Goal: Task Accomplishment & Management: Complete application form

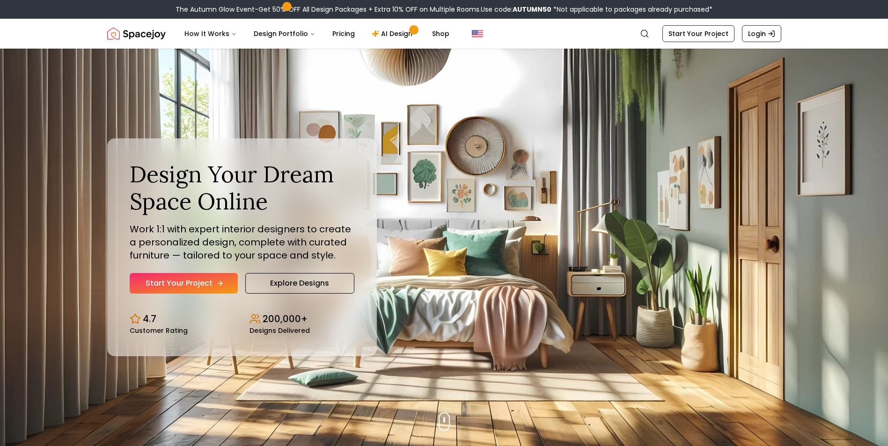
click at [188, 283] on link "Start Your Project" at bounding box center [184, 283] width 108 height 21
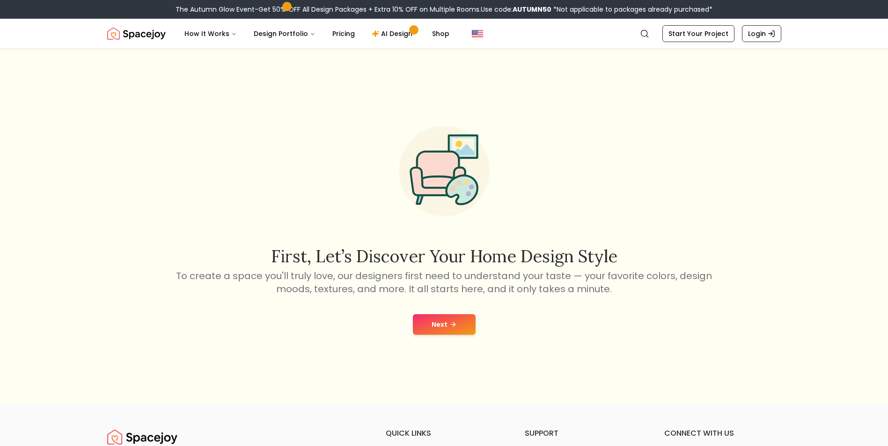
click at [450, 330] on button "Next" at bounding box center [444, 324] width 63 height 21
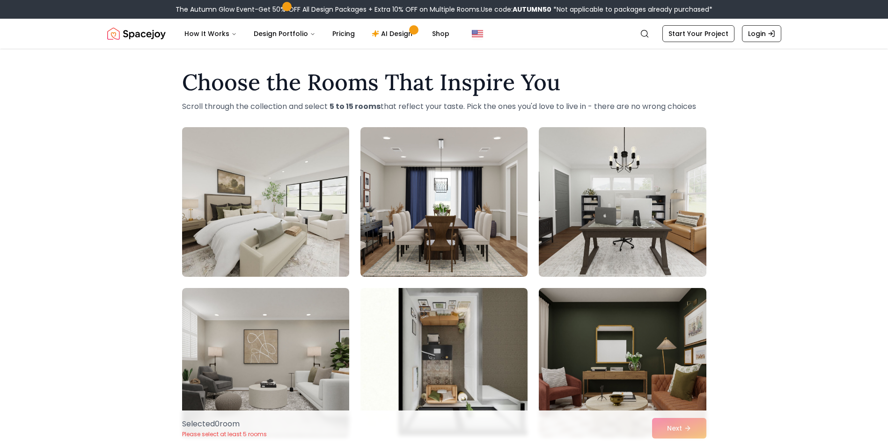
click at [252, 205] on img at bounding box center [265, 202] width 175 height 157
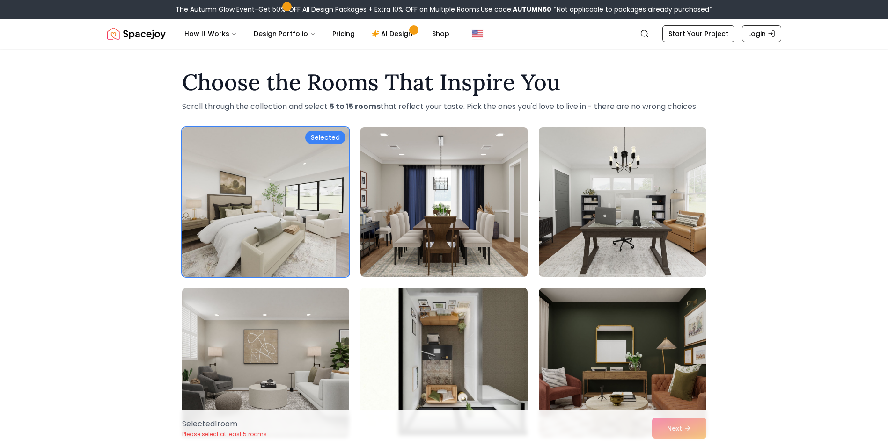
click at [418, 204] on img at bounding box center [443, 202] width 175 height 157
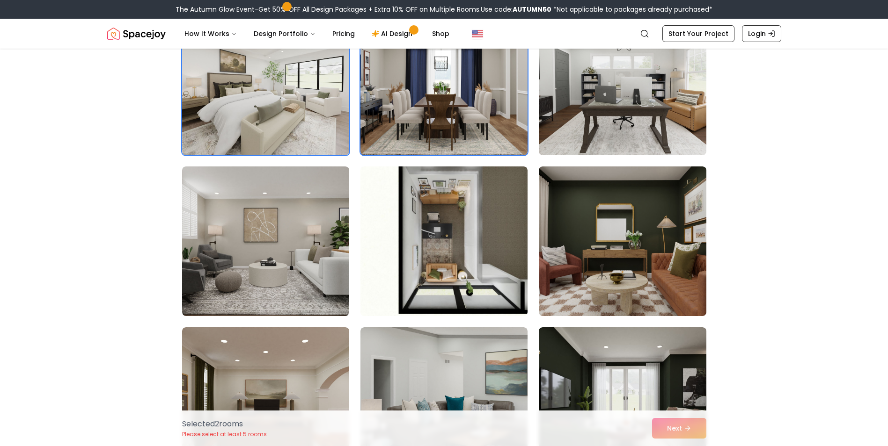
scroll to position [140, 0]
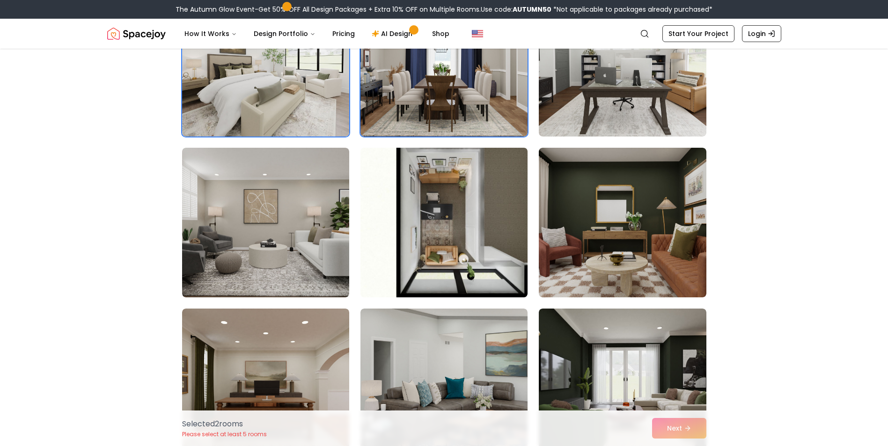
click at [414, 258] on img at bounding box center [443, 222] width 175 height 157
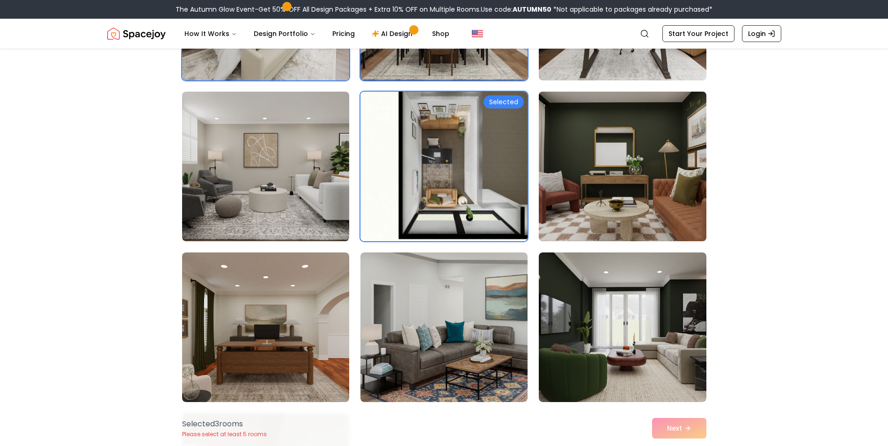
scroll to position [234, 0]
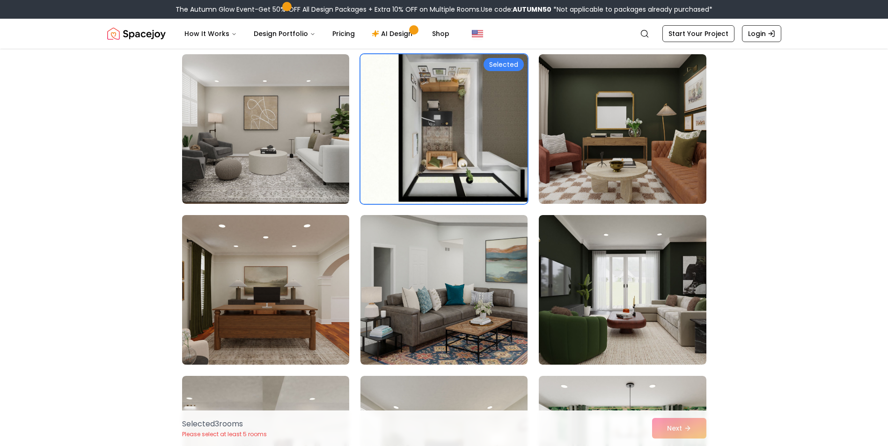
click at [243, 290] on img at bounding box center [265, 290] width 175 height 157
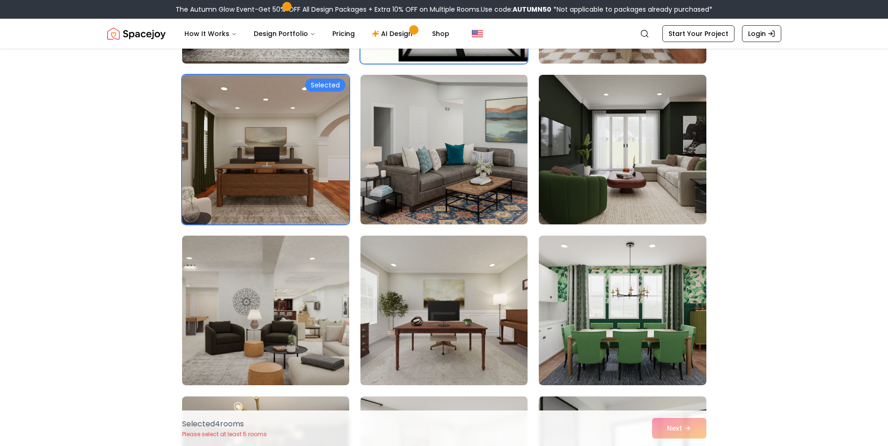
scroll to position [421, 0]
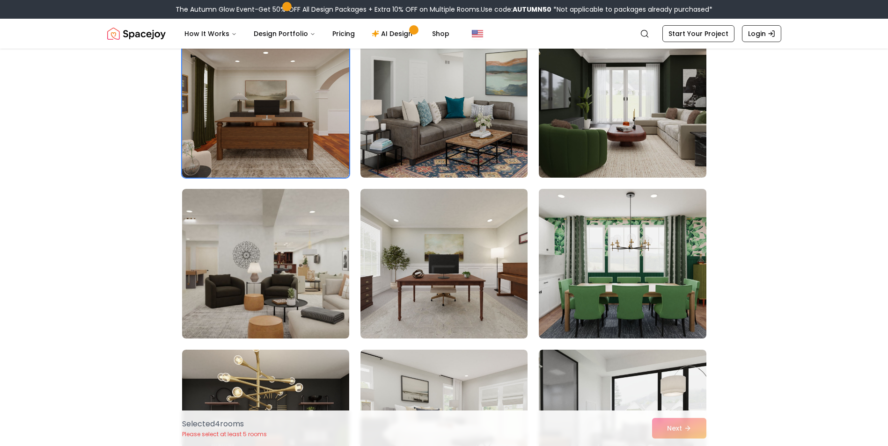
click at [613, 266] on img at bounding box center [621, 263] width 175 height 157
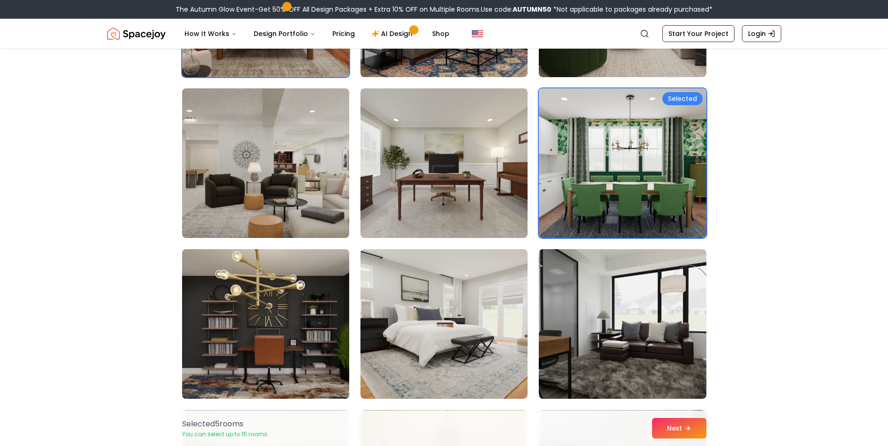
scroll to position [562, 0]
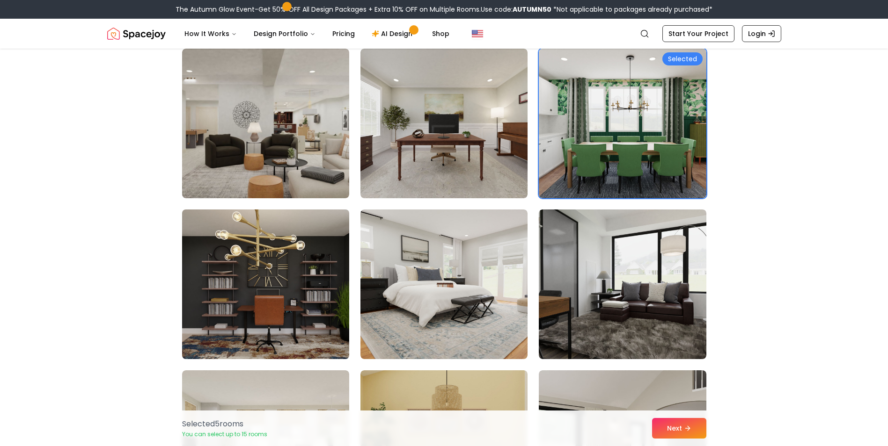
click at [297, 270] on img at bounding box center [265, 284] width 175 height 157
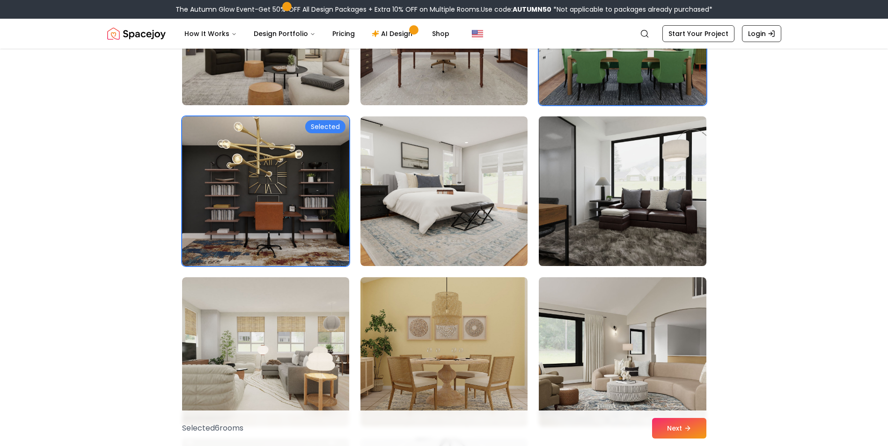
scroll to position [655, 0]
click at [624, 220] on img at bounding box center [621, 190] width 175 height 157
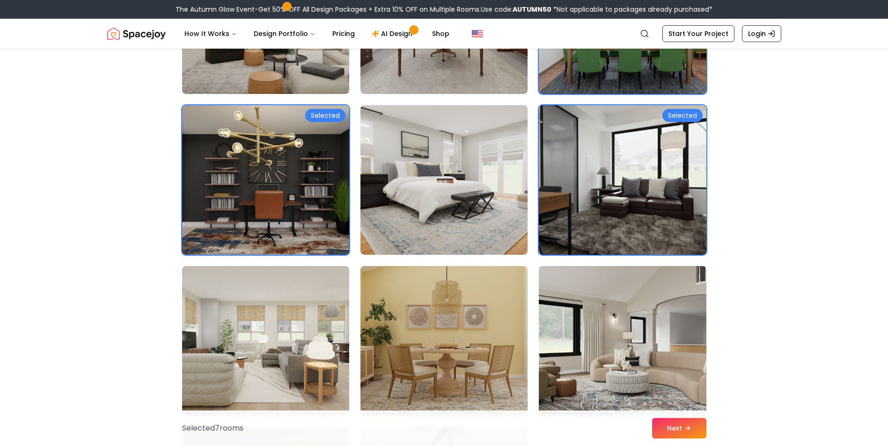
scroll to position [702, 0]
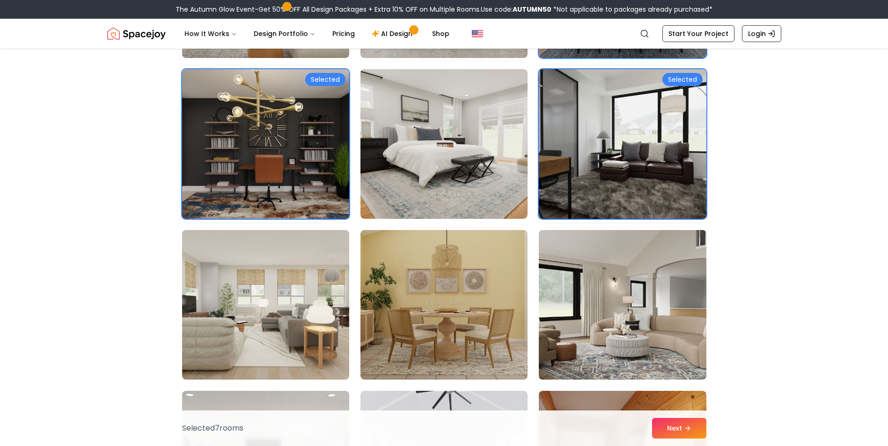
click at [632, 309] on img at bounding box center [621, 304] width 175 height 157
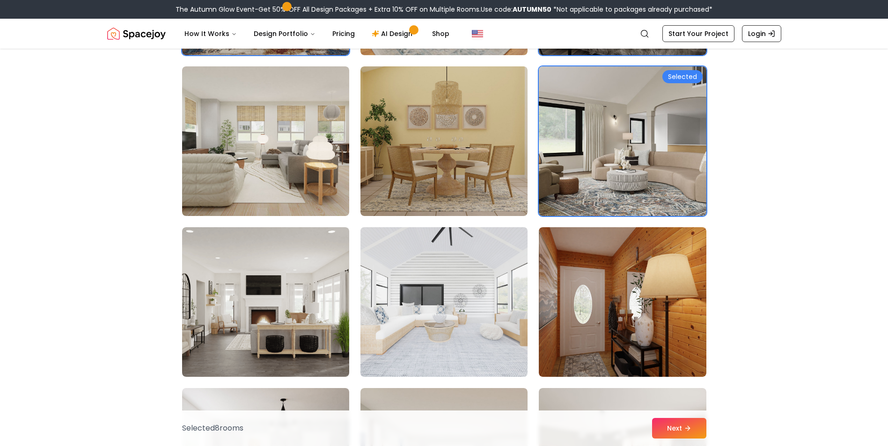
scroll to position [889, 0]
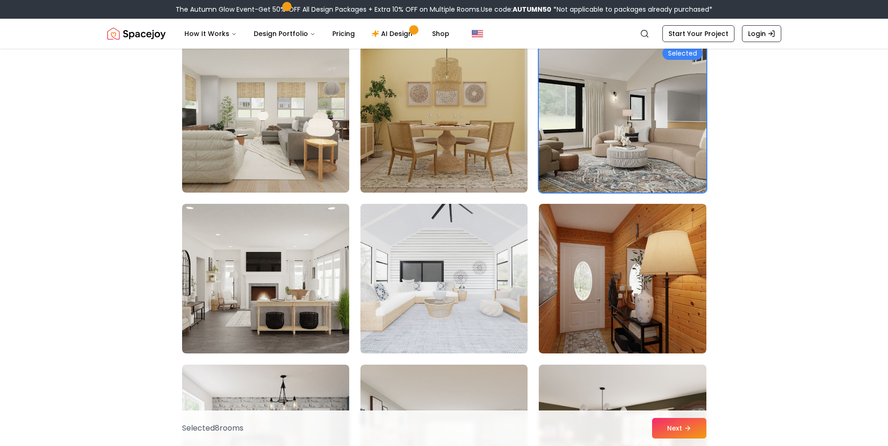
click at [465, 285] on img at bounding box center [443, 278] width 175 height 157
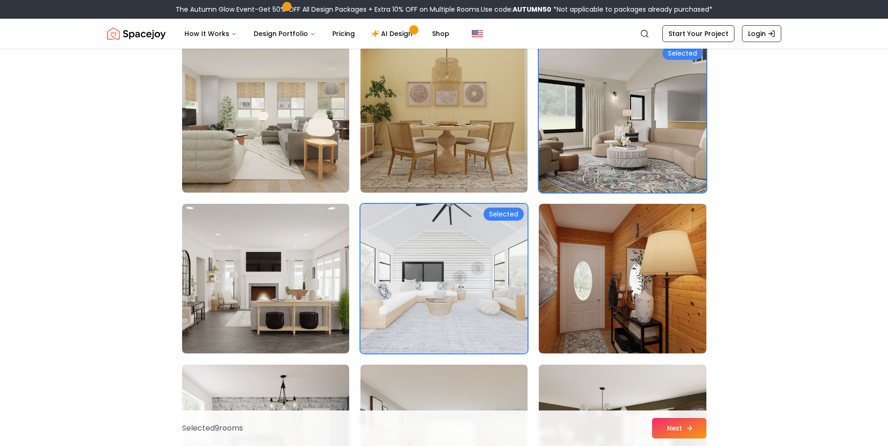
click at [686, 429] on icon at bounding box center [689, 428] width 7 height 7
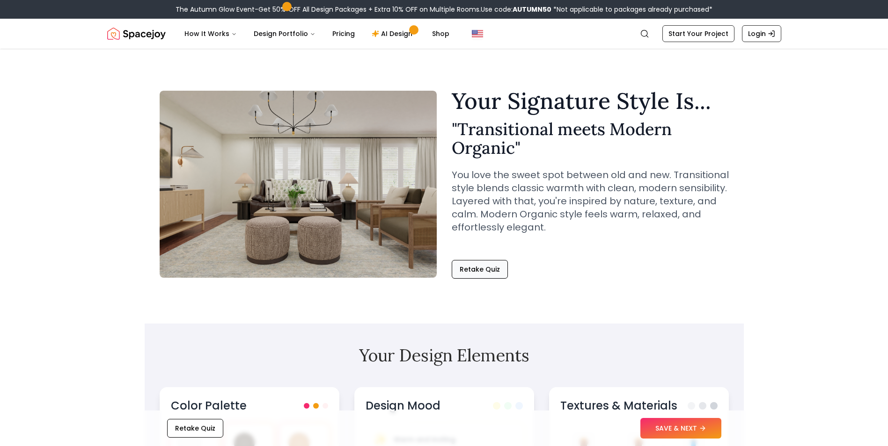
click at [472, 273] on button "Retake Quiz" at bounding box center [480, 269] width 56 height 19
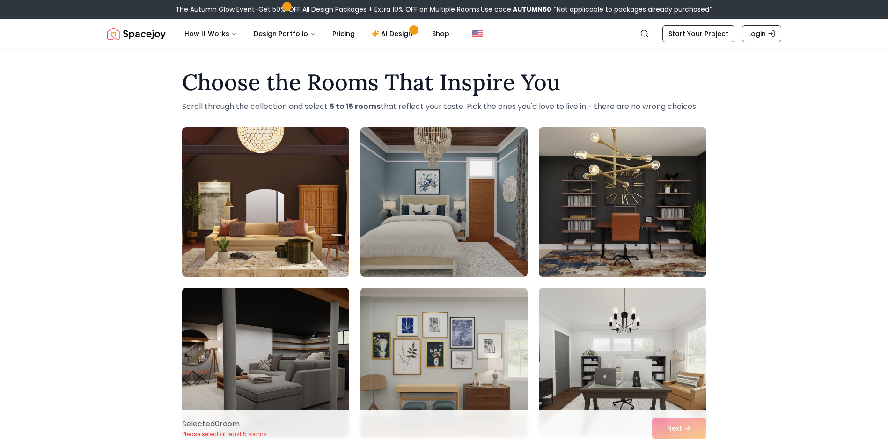
click at [479, 214] on img at bounding box center [443, 202] width 175 height 157
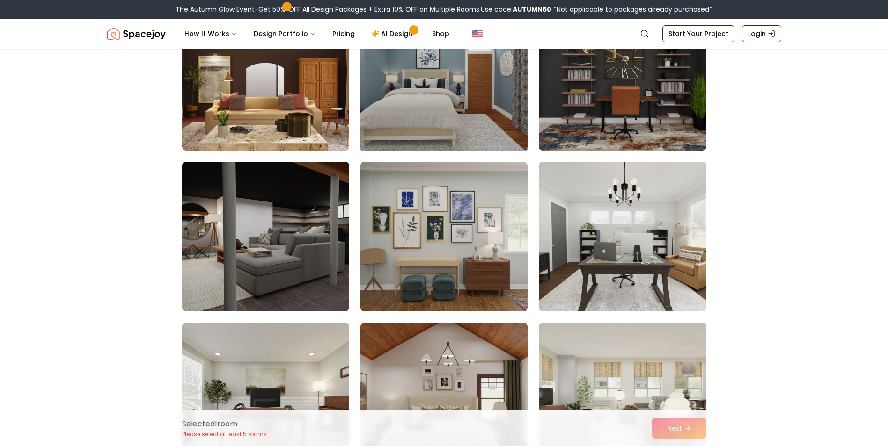
scroll to position [140, 0]
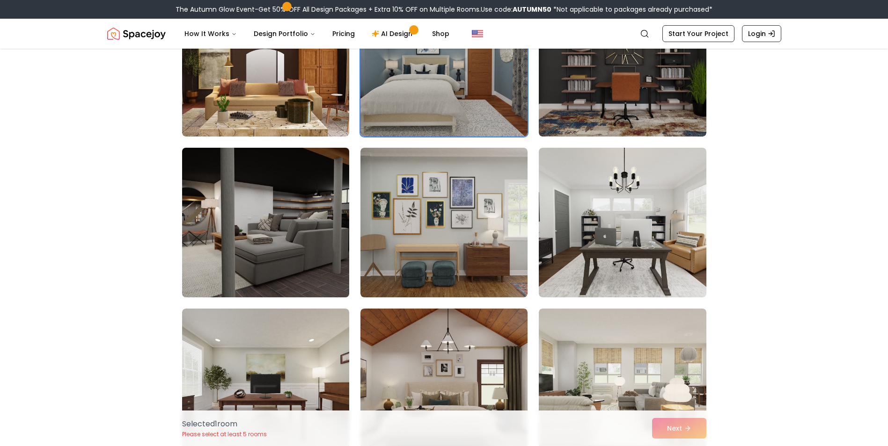
click at [325, 235] on img at bounding box center [265, 222] width 175 height 157
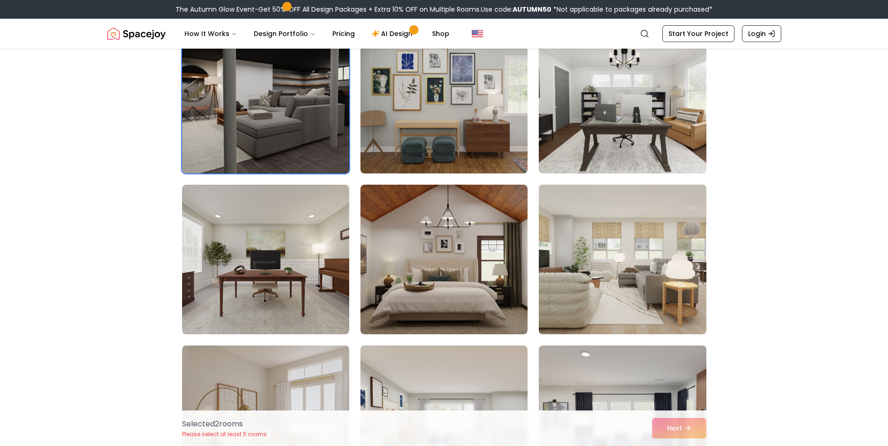
scroll to position [281, 0]
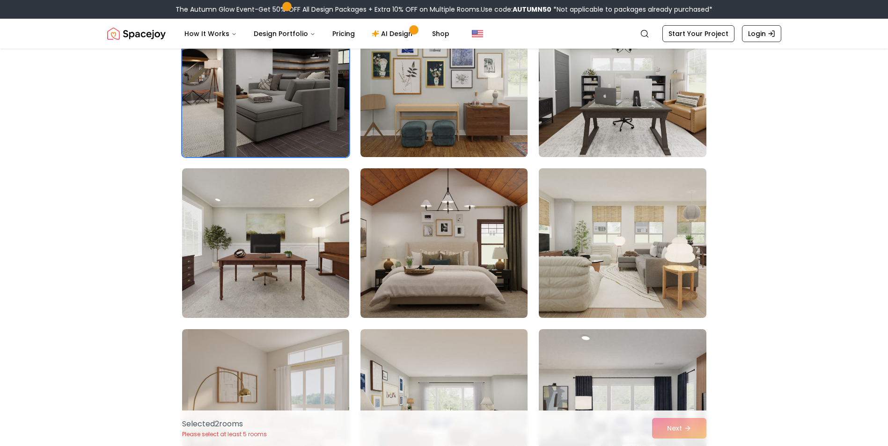
click at [617, 253] on img at bounding box center [621, 243] width 175 height 157
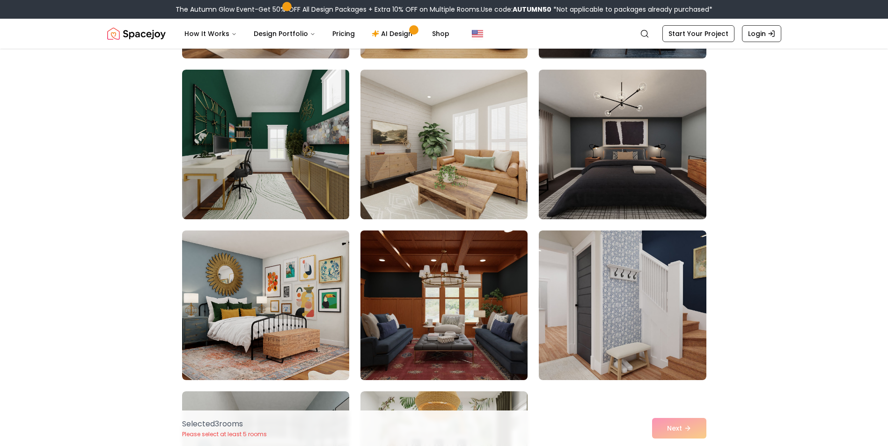
scroll to position [702, 0]
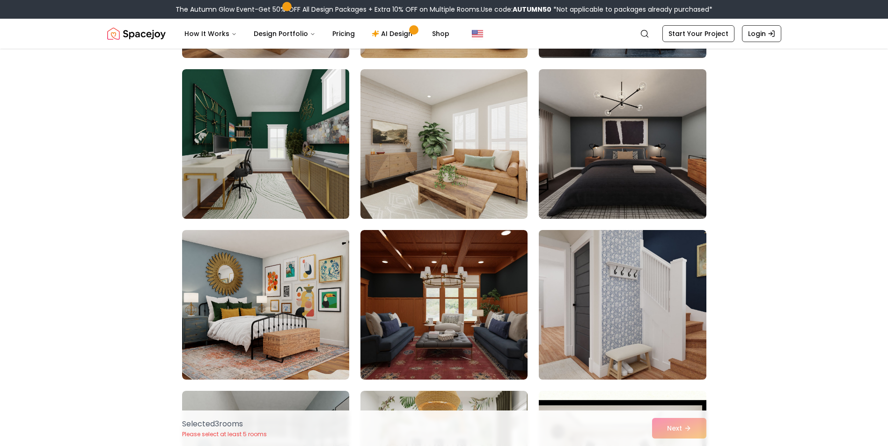
click at [613, 305] on img at bounding box center [621, 304] width 175 height 157
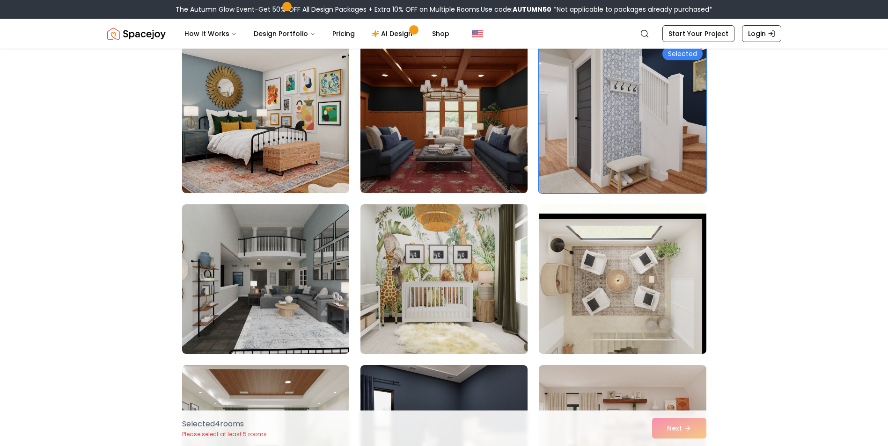
scroll to position [889, 0]
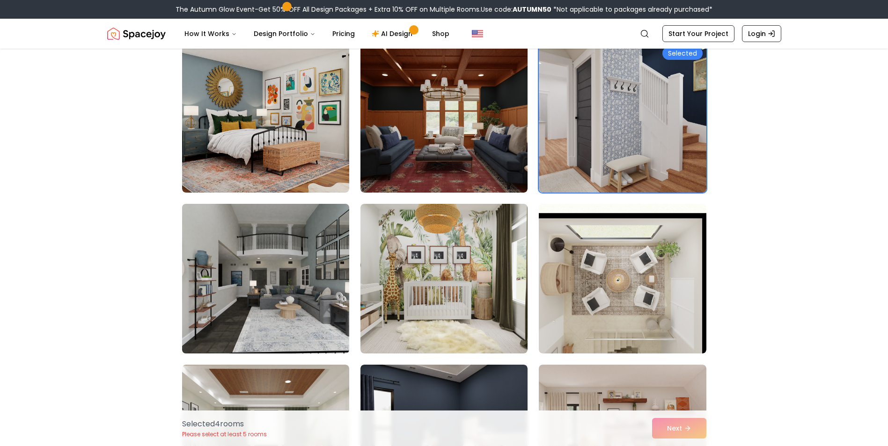
click at [296, 277] on img at bounding box center [265, 278] width 175 height 157
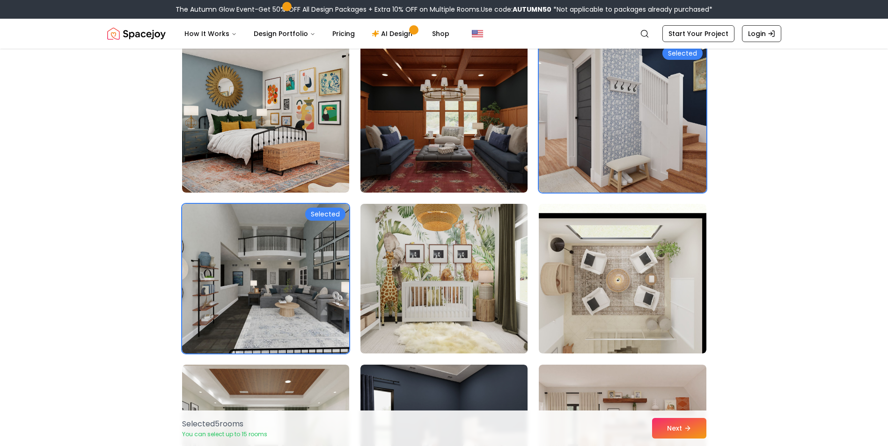
click at [406, 278] on img at bounding box center [443, 278] width 175 height 157
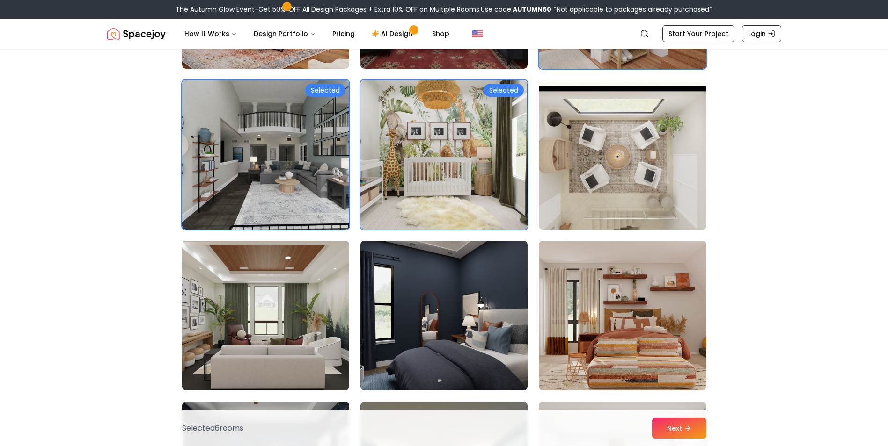
scroll to position [1030, 0]
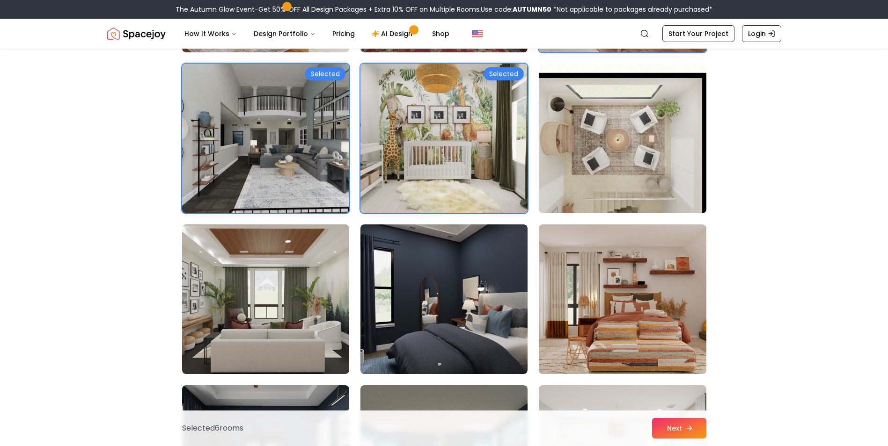
click at [686, 428] on icon at bounding box center [689, 428] width 7 height 7
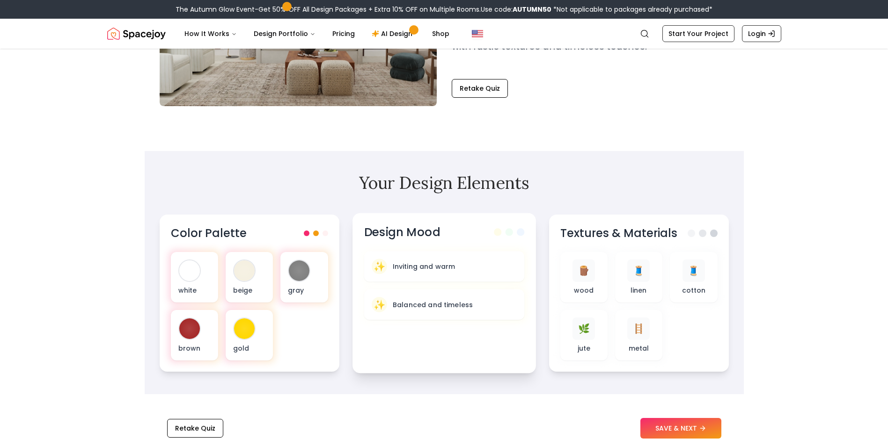
scroll to position [187, 0]
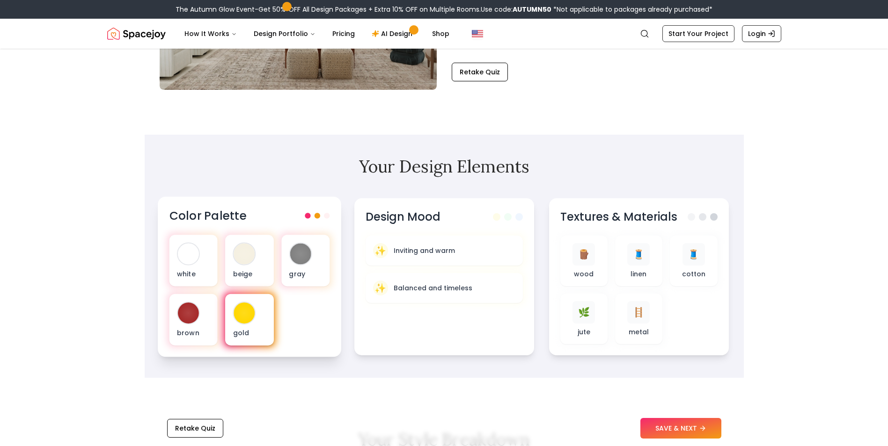
click at [246, 332] on p "gold" at bounding box center [249, 333] width 33 height 9
click at [253, 307] on div "gold" at bounding box center [249, 319] width 48 height 51
click at [254, 312] on div at bounding box center [244, 313] width 21 height 21
click at [253, 313] on div at bounding box center [244, 313] width 21 height 21
click at [431, 257] on div "✨ Inviting and warm" at bounding box center [443, 250] width 145 height 15
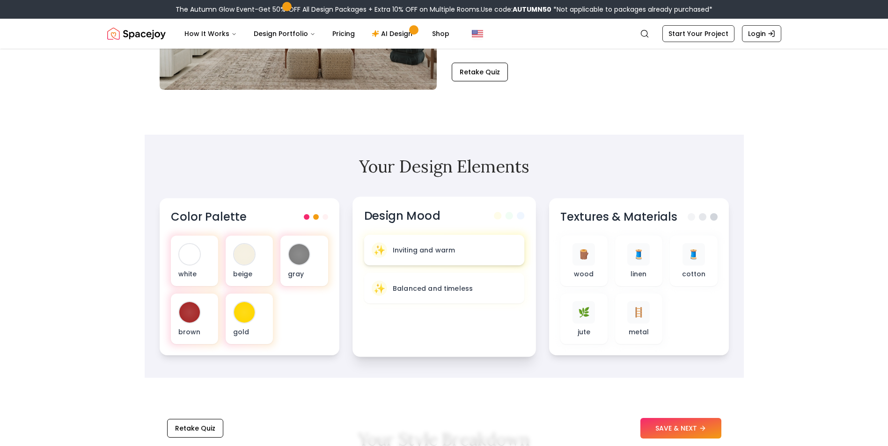
click at [431, 257] on div "✨ Inviting and warm" at bounding box center [443, 250] width 145 height 15
click at [686, 264] on div "🧵" at bounding box center [694, 254] width 23 height 23
click at [694, 266] on div "🧵 cotton" at bounding box center [694, 261] width 33 height 37
click at [653, 316] on div "🪜 metal" at bounding box center [638, 320] width 33 height 37
click at [643, 326] on div "🪜 metal" at bounding box center [638, 320] width 33 height 37
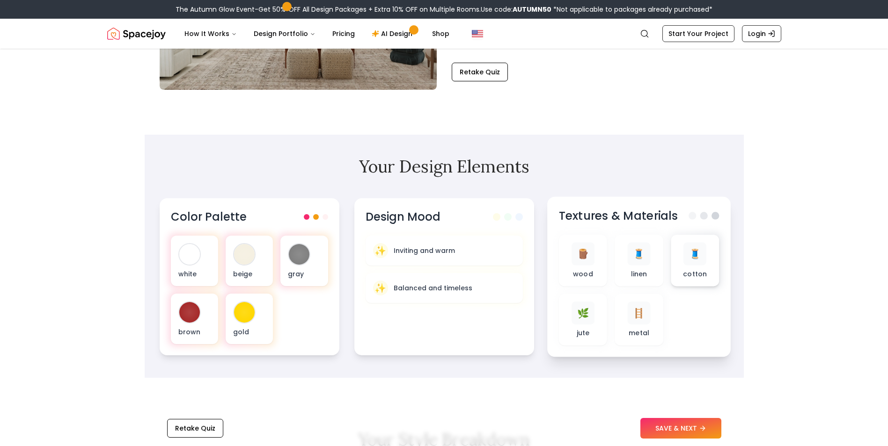
drag, startPoint x: 708, startPoint y: 256, endPoint x: 672, endPoint y: 271, distance: 39.0
click at [703, 256] on div "🧵 cotton" at bounding box center [694, 261] width 33 height 37
click at [621, 309] on div "🪜 metal" at bounding box center [638, 319] width 48 height 51
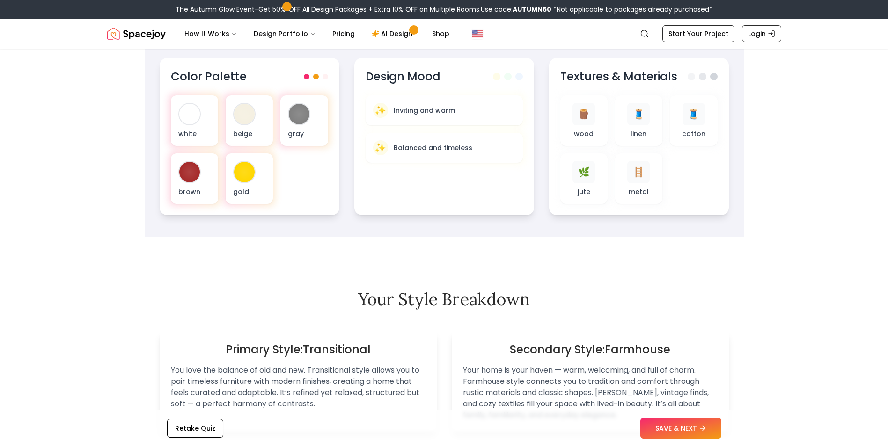
scroll to position [374, 0]
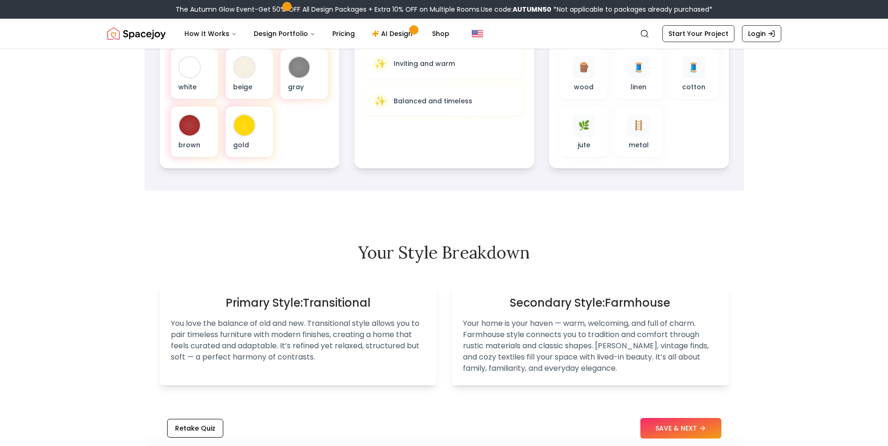
click at [672, 434] on button "SAVE & NEXT" at bounding box center [680, 428] width 81 height 21
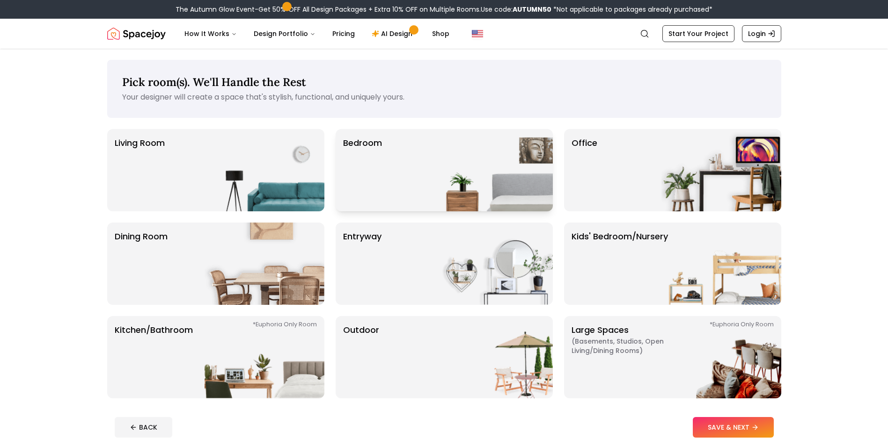
click at [439, 198] on img at bounding box center [493, 170] width 120 height 82
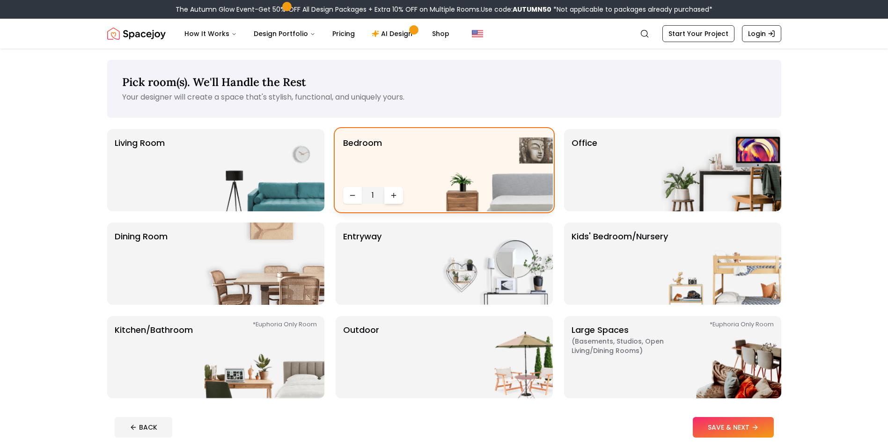
click at [394, 196] on icon "Increase quantity" at bounding box center [393, 195] width 7 height 7
drag, startPoint x: 298, startPoint y: 181, endPoint x: 272, endPoint y: 183, distance: 25.3
click at [299, 181] on img at bounding box center [264, 170] width 120 height 82
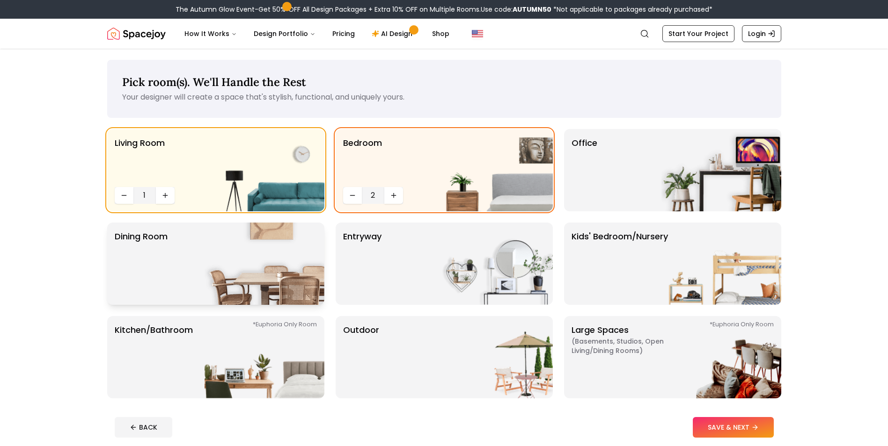
drag, startPoint x: 292, startPoint y: 291, endPoint x: 287, endPoint y: 286, distance: 7.0
click at [292, 292] on img at bounding box center [264, 264] width 120 height 82
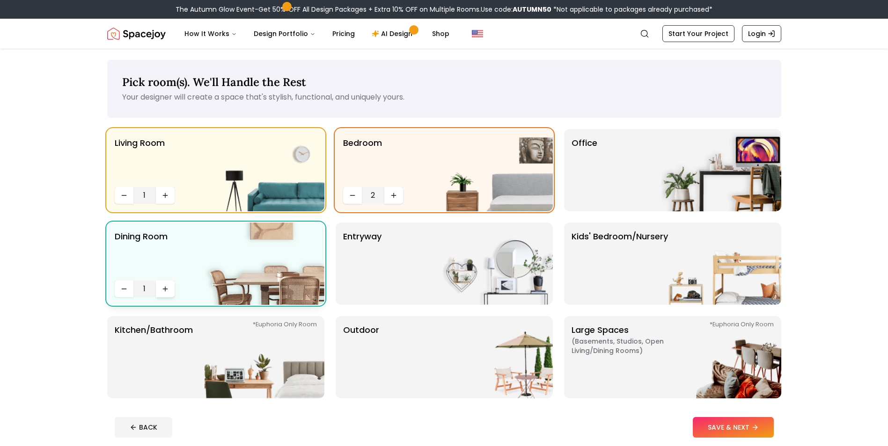
click at [171, 291] on button "Increase quantity" at bounding box center [165, 289] width 19 height 17
click at [396, 194] on icon "Increase quantity" at bounding box center [393, 195] width 7 height 7
click at [399, 197] on button "Increase quantity" at bounding box center [393, 195] width 19 height 17
drag, startPoint x: 398, startPoint y: 197, endPoint x: 394, endPoint y: 192, distance: 5.7
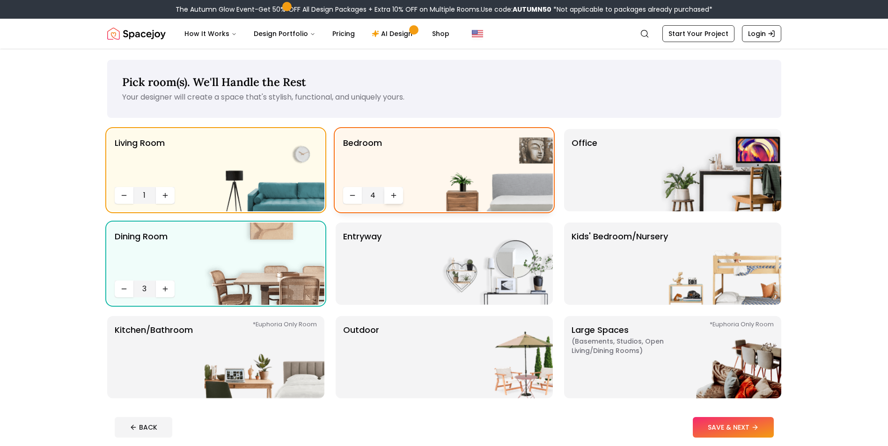
click at [396, 194] on button "Increase quantity" at bounding box center [393, 195] width 19 height 17
click at [394, 192] on icon "Increase quantity" at bounding box center [393, 195] width 7 height 7
click at [398, 276] on div "entryway" at bounding box center [444, 264] width 217 height 82
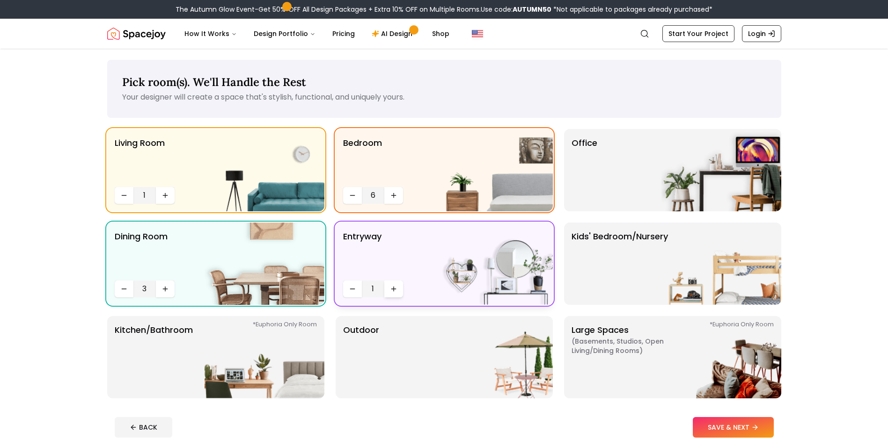
click at [397, 286] on button "Increase quantity" at bounding box center [393, 289] width 19 height 17
click at [397, 287] on button "Increase quantity" at bounding box center [393, 289] width 19 height 17
click at [395, 287] on icon "Increase quantity" at bounding box center [393, 288] width 7 height 7
click at [394, 287] on icon "Increase quantity" at bounding box center [393, 288] width 7 height 7
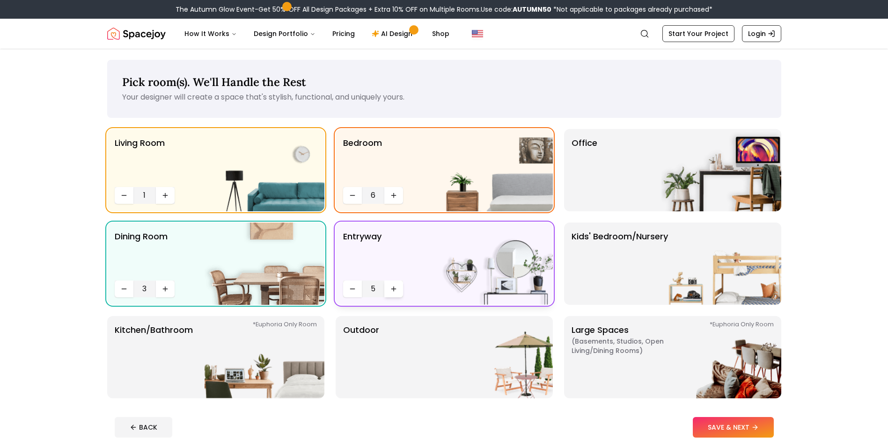
click at [394, 287] on icon "Increase quantity" at bounding box center [393, 288] width 7 height 7
click at [388, 285] on button "Increase quantity" at bounding box center [393, 289] width 19 height 17
click at [394, 285] on button "Increase quantity" at bounding box center [393, 289] width 19 height 17
click at [395, 289] on icon "Increase quantity" at bounding box center [393, 288] width 7 height 7
click at [395, 289] on icon "Increase quantity" at bounding box center [393, 289] width 4 height 0
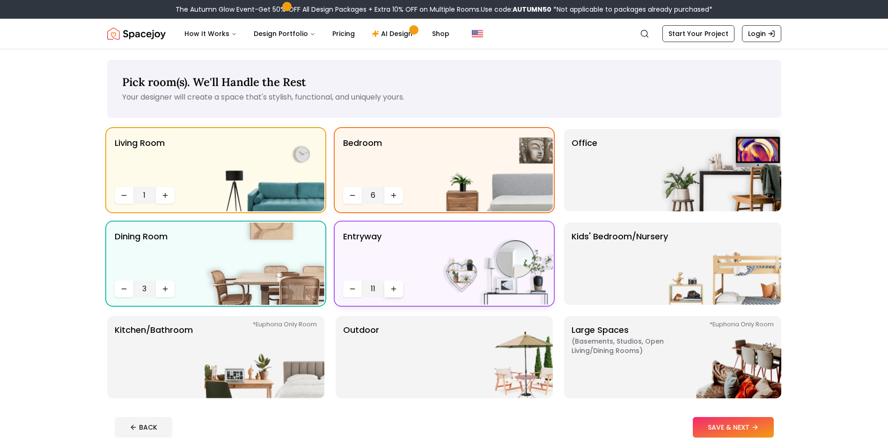
click at [395, 289] on icon "Increase quantity" at bounding box center [393, 289] width 4 height 0
click at [352, 291] on icon "Decrease quantity" at bounding box center [352, 288] width 7 height 7
click at [352, 292] on icon "Decrease quantity" at bounding box center [352, 288] width 7 height 7
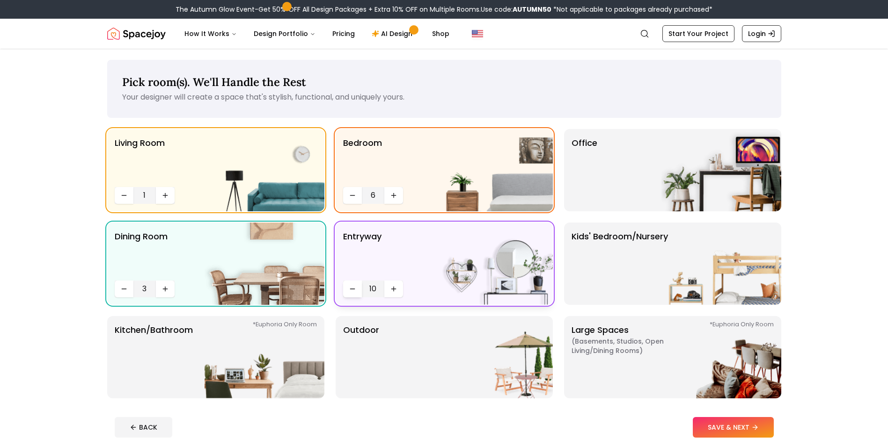
click at [352, 291] on icon "Decrease quantity" at bounding box center [352, 288] width 7 height 7
click at [351, 290] on icon "Decrease quantity" at bounding box center [352, 288] width 7 height 7
click at [354, 289] on icon "Decrease quantity" at bounding box center [352, 288] width 7 height 7
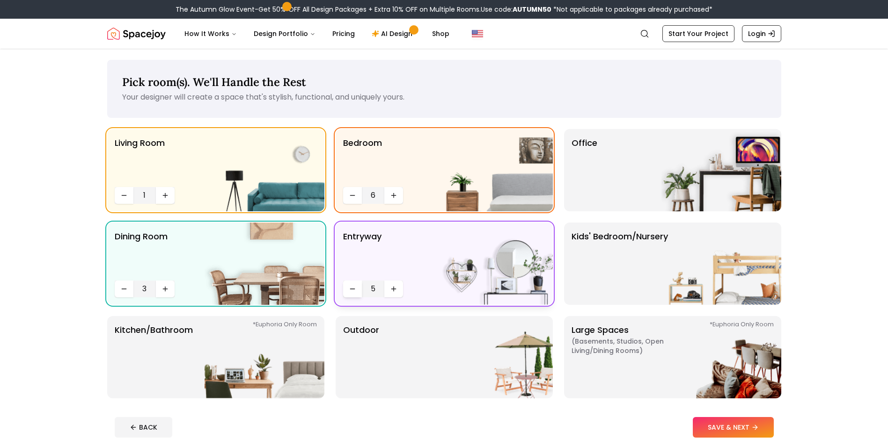
click at [357, 292] on button "Decrease quantity" at bounding box center [352, 289] width 19 height 17
click at [355, 289] on icon "Decrease quantity" at bounding box center [352, 288] width 7 height 7
click at [351, 287] on icon "Decrease quantity" at bounding box center [352, 288] width 7 height 7
click at [621, 283] on p "Kids' Bedroom/Nursery" at bounding box center [619, 263] width 96 height 67
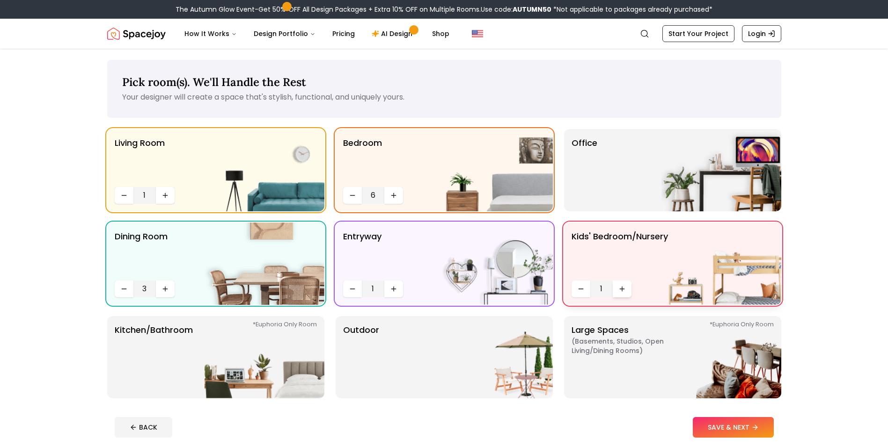
click at [623, 289] on icon "Increase quantity" at bounding box center [621, 288] width 7 height 7
click at [618, 290] on icon "Increase quantity" at bounding box center [621, 288] width 7 height 7
click at [578, 289] on icon "Decrease quantity" at bounding box center [580, 288] width 7 height 7
click at [709, 173] on img at bounding box center [721, 170] width 120 height 82
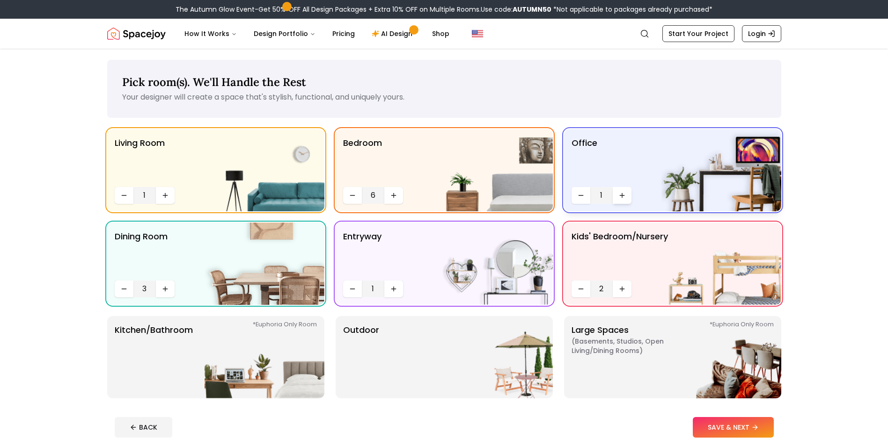
click at [617, 200] on button "Increase quantity" at bounding box center [622, 195] width 19 height 17
click at [617, 201] on button "Increase quantity" at bounding box center [622, 195] width 19 height 17
click at [618, 201] on button "Increase quantity" at bounding box center [622, 195] width 19 height 17
click at [618, 199] on button "Increase quantity" at bounding box center [622, 195] width 19 height 17
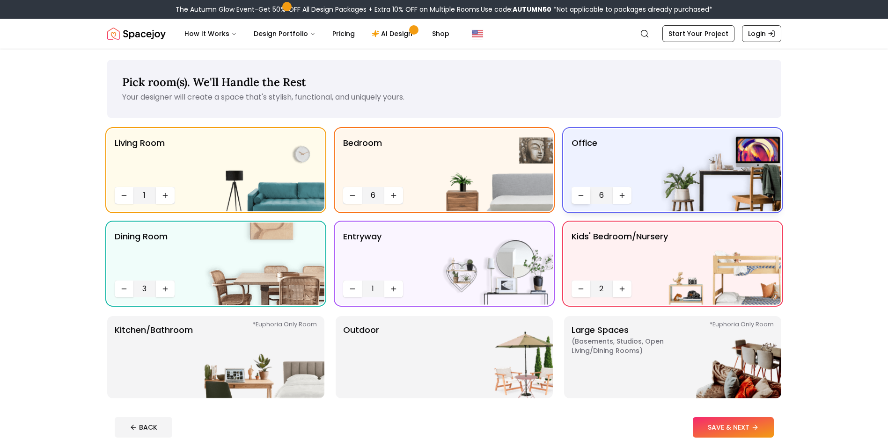
click at [577, 198] on icon "Decrease quantity" at bounding box center [580, 195] width 7 height 7
click at [586, 197] on button "Decrease quantity" at bounding box center [580, 195] width 19 height 17
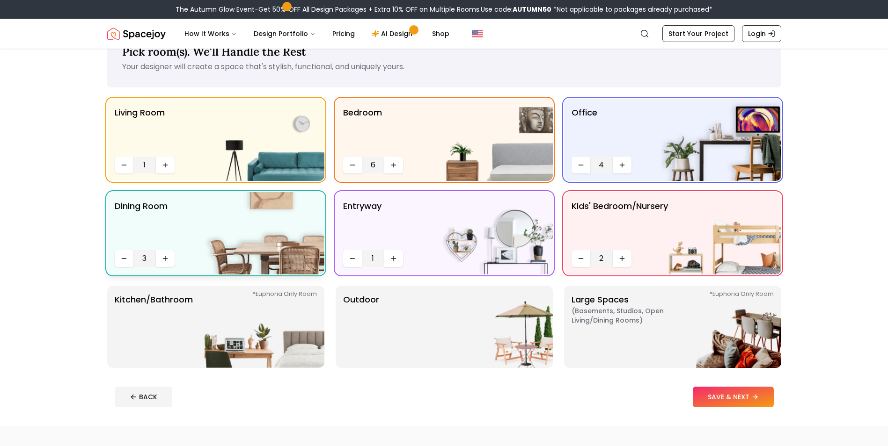
scroll to position [47, 0]
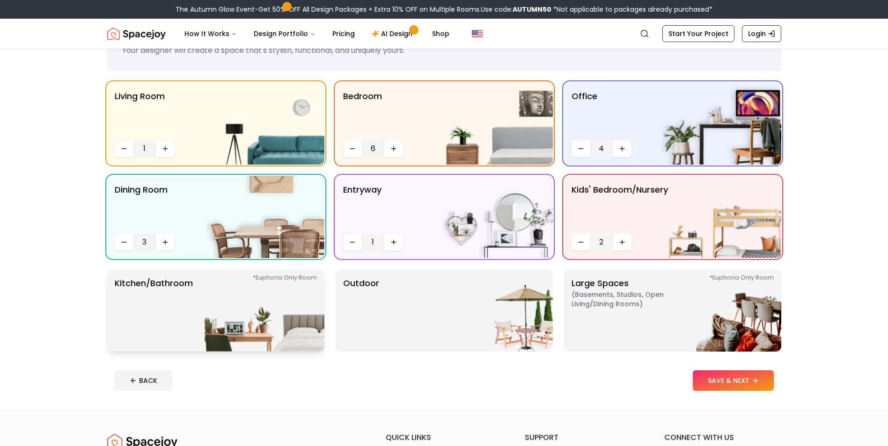
click at [146, 319] on p "Kitchen/Bathroom *Euphoria Only Room" at bounding box center [154, 310] width 78 height 67
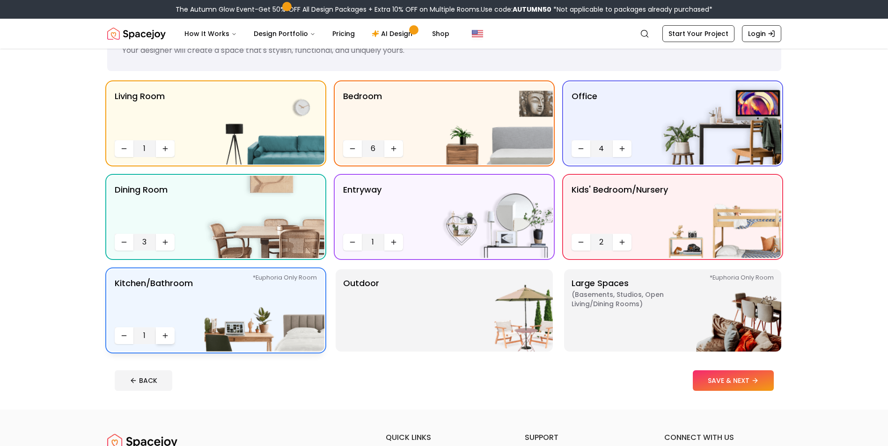
click at [165, 337] on icon "Increase quantity" at bounding box center [165, 336] width 0 height 4
click at [166, 338] on icon "Increase quantity" at bounding box center [164, 335] width 7 height 7
click at [161, 333] on icon "Increase quantity" at bounding box center [164, 335] width 7 height 7
click at [395, 305] on div "Outdoor" at bounding box center [444, 311] width 217 height 82
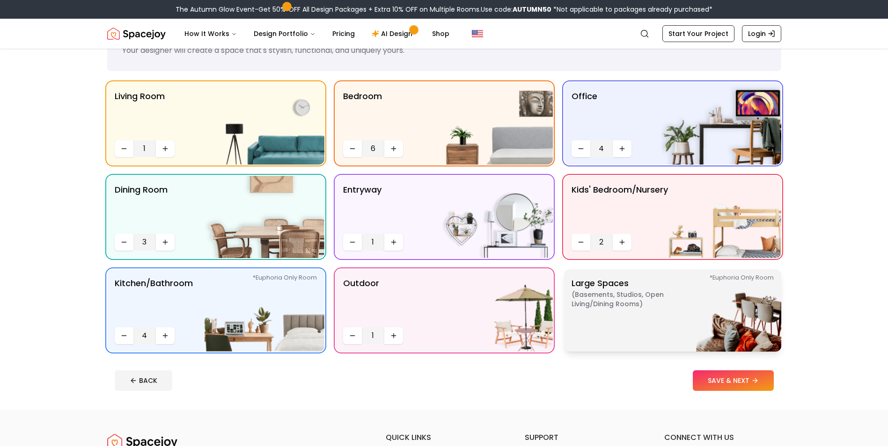
click at [630, 317] on p "Large Spaces ( Basements, Studios, Open living/dining rooms ) *Euphoria Only Ro…" at bounding box center [629, 310] width 117 height 67
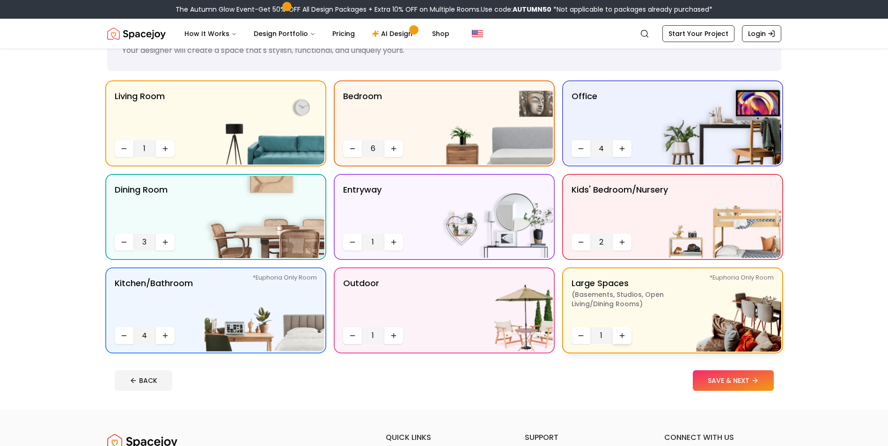
click at [625, 335] on icon "Increase quantity" at bounding box center [621, 335] width 7 height 7
click at [623, 334] on icon "Increase quantity" at bounding box center [621, 335] width 7 height 7
click at [613, 335] on button "Increase quantity" at bounding box center [622, 336] width 19 height 17
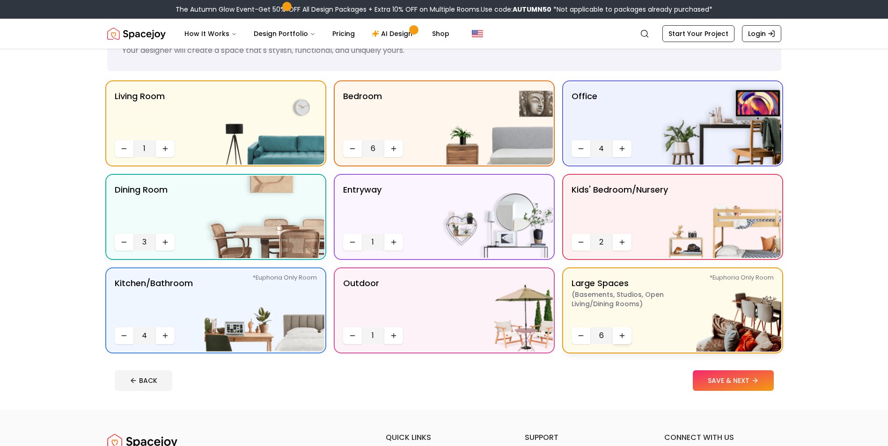
click at [618, 337] on button "Increase quantity" at bounding box center [622, 336] width 19 height 17
click at [620, 336] on icon "Increase quantity" at bounding box center [621, 335] width 7 height 7
click at [712, 381] on button "SAVE & NEXT" at bounding box center [733, 381] width 81 height 21
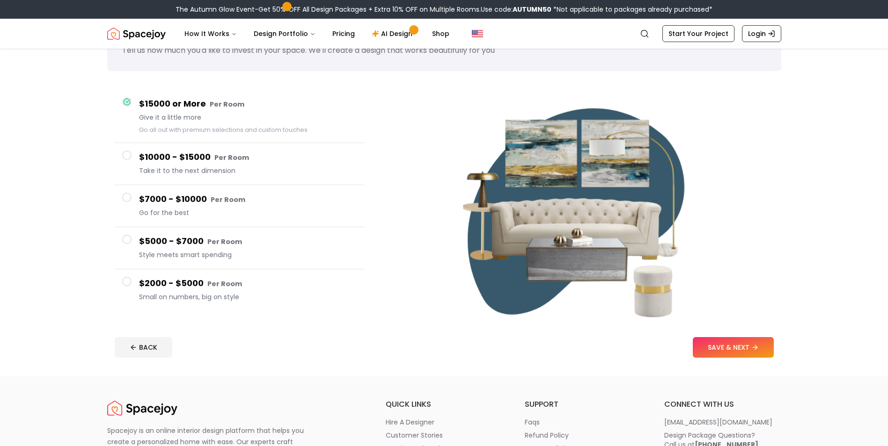
click at [195, 289] on h4 "$2000 - $5000 Per Room" at bounding box center [248, 284] width 218 height 14
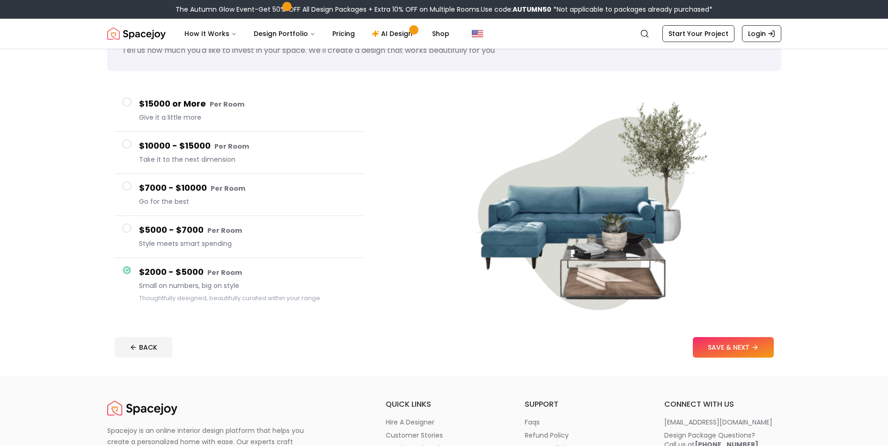
drag, startPoint x: 332, startPoint y: 237, endPoint x: 328, endPoint y: 239, distance: 5.0
click at [328, 239] on div "$5000 - $7000 Per Room Style meets smart spending" at bounding box center [248, 237] width 218 height 27
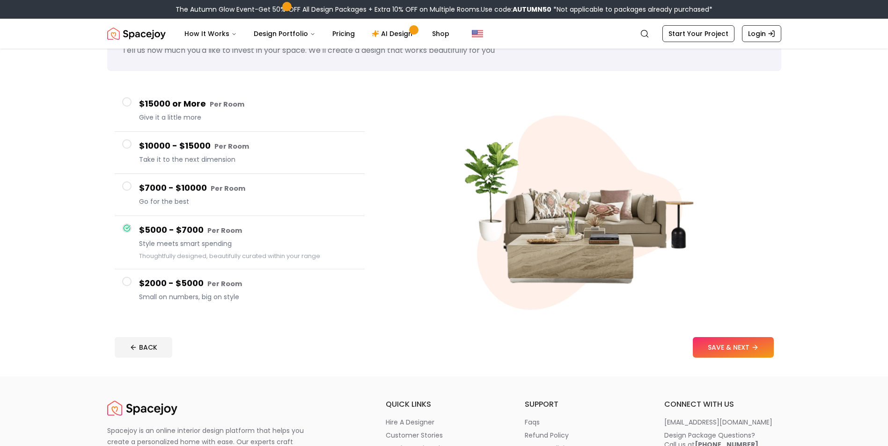
click at [275, 191] on h4 "$7000 - $10000 Per Room" at bounding box center [248, 189] width 218 height 14
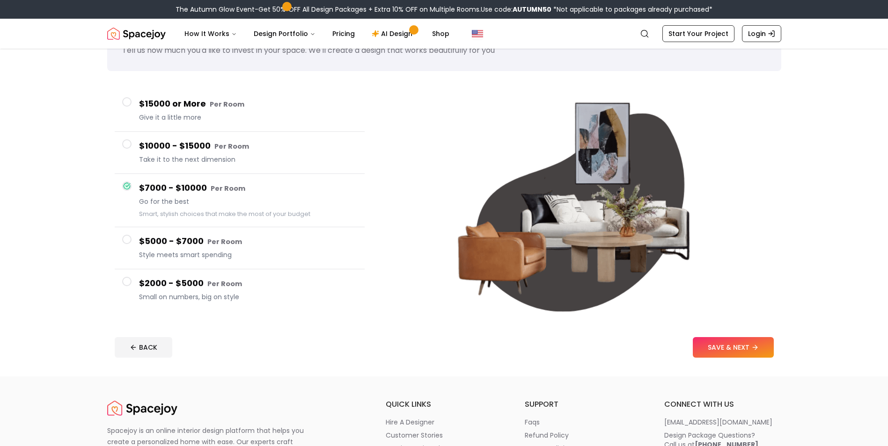
click at [761, 345] on button "SAVE & NEXT" at bounding box center [733, 347] width 81 height 21
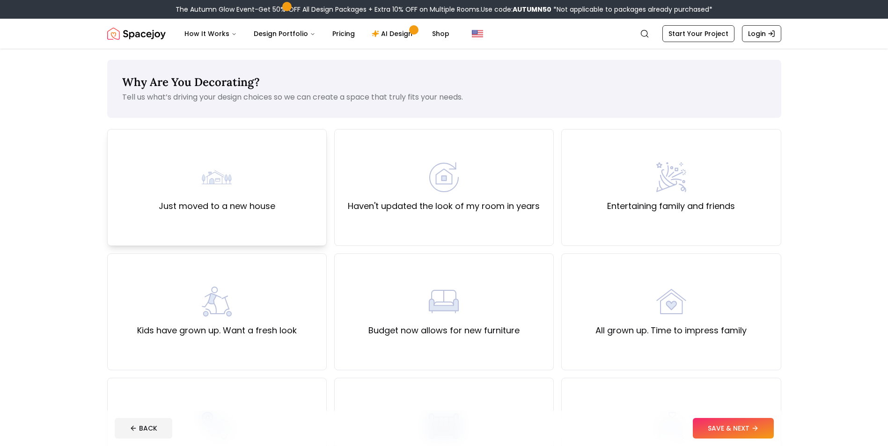
click at [255, 205] on label "Just moved to a new house" at bounding box center [217, 206] width 117 height 13
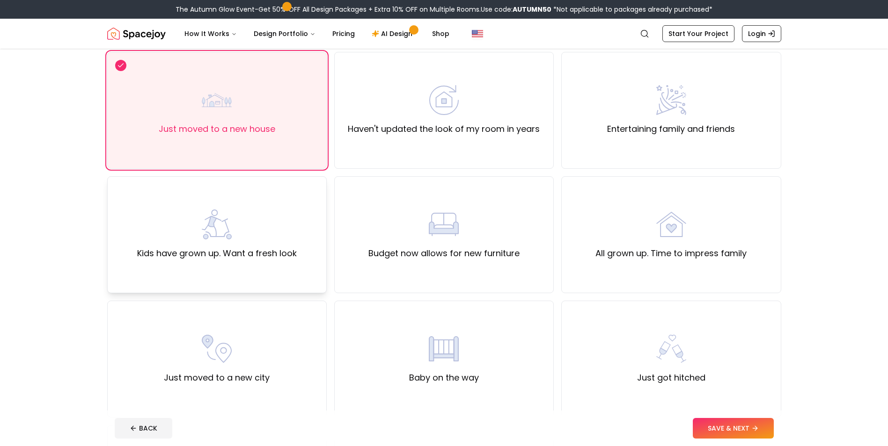
scroll to position [94, 0]
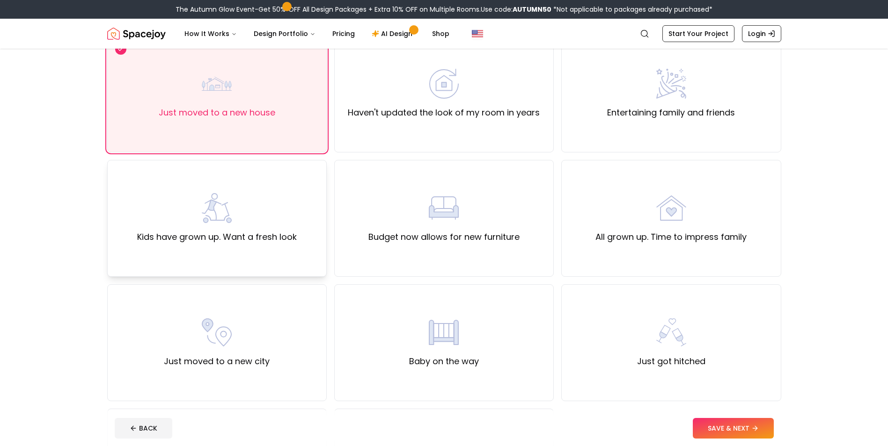
click at [261, 249] on div "Kids have grown up. Want a fresh look" at bounding box center [216, 218] width 219 height 117
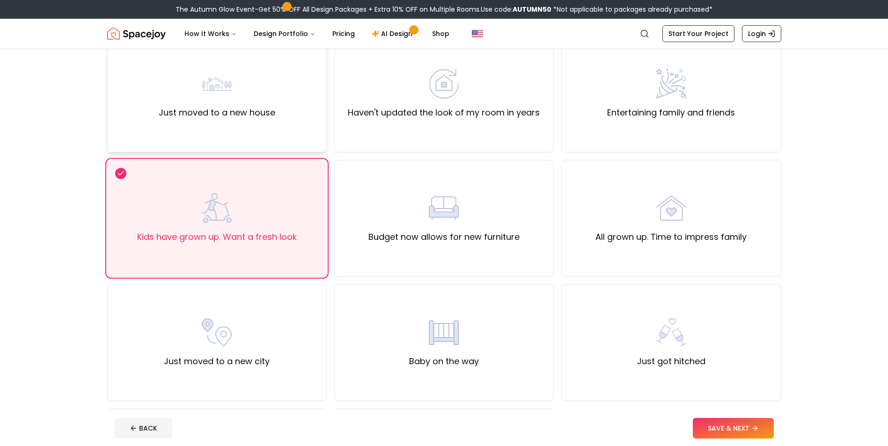
click at [285, 122] on div "Just moved to a new house" at bounding box center [216, 94] width 219 height 117
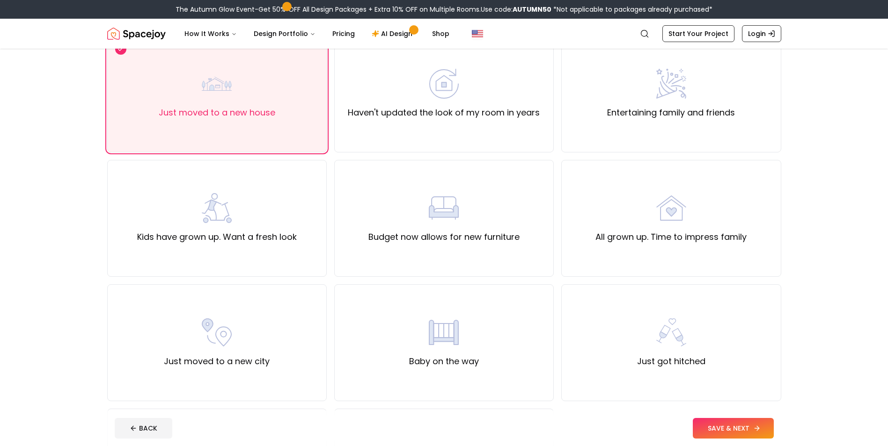
click at [752, 429] on button "SAVE & NEXT" at bounding box center [733, 428] width 81 height 21
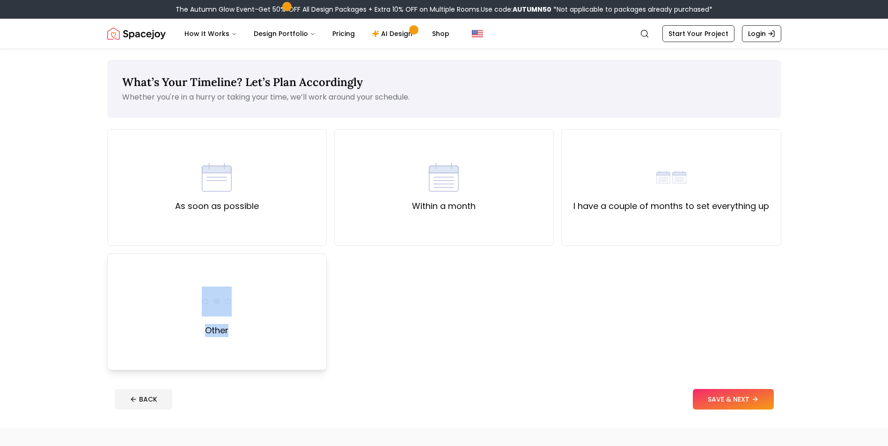
drag, startPoint x: 295, startPoint y: 338, endPoint x: 296, endPoint y: 333, distance: 5.3
click at [296, 333] on div "Other" at bounding box center [216, 312] width 219 height 117
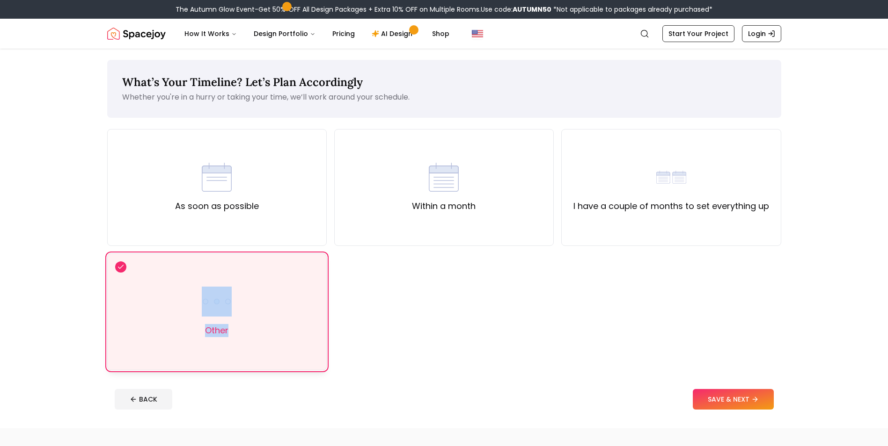
click at [295, 333] on div "Other" at bounding box center [216, 312] width 219 height 117
click at [757, 402] on button "SAVE & NEXT" at bounding box center [733, 399] width 81 height 21
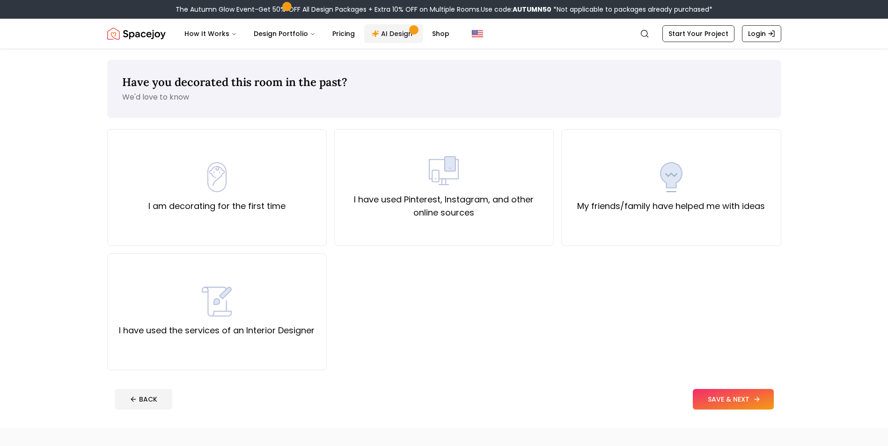
click at [411, 31] on span "Main" at bounding box center [413, 30] width 5 height 5
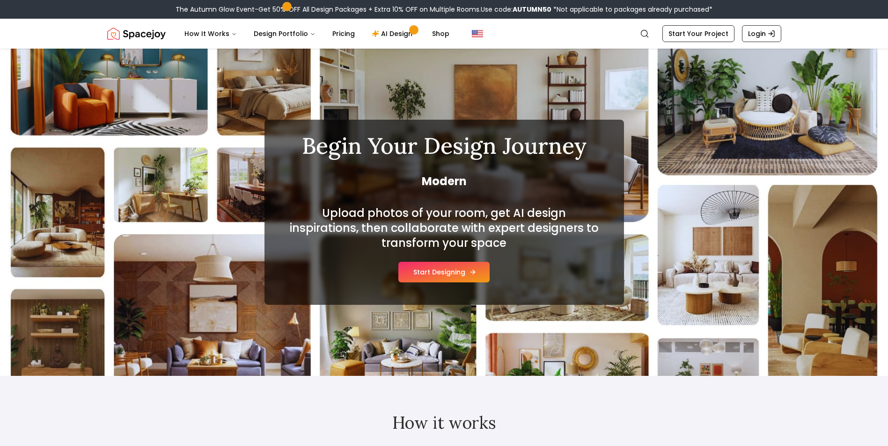
click at [437, 276] on button "Start Designing" at bounding box center [443, 272] width 91 height 21
